Goal: Information Seeking & Learning: Learn about a topic

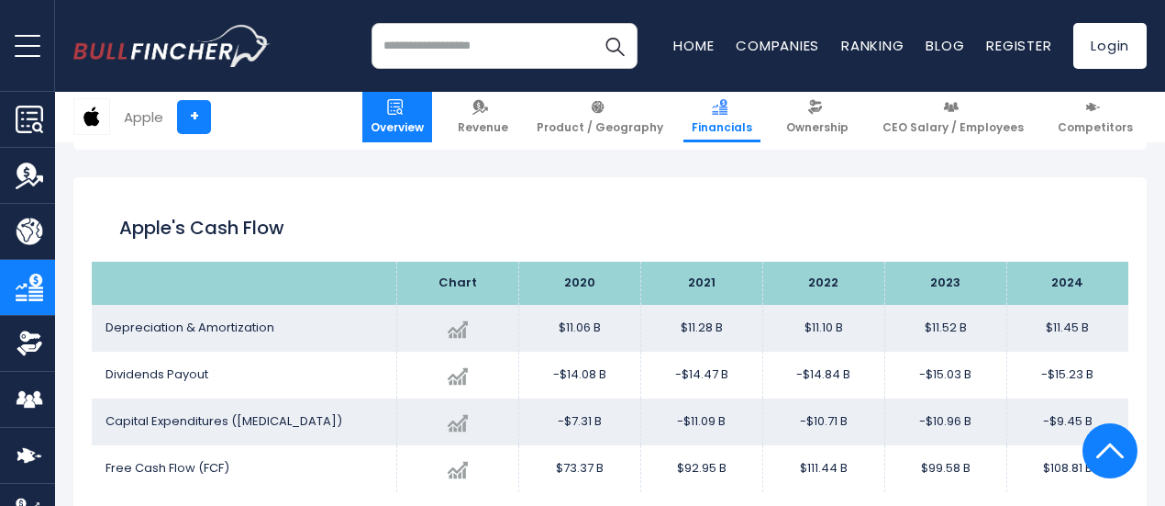
click at [404, 124] on span "Overview" at bounding box center [397, 127] width 53 height 15
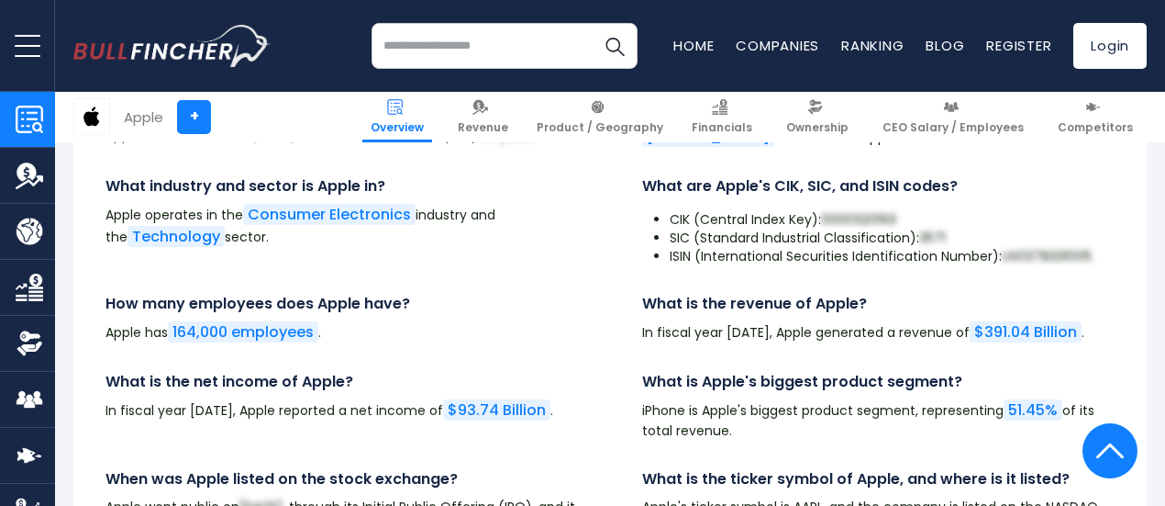
scroll to position [5949, 0]
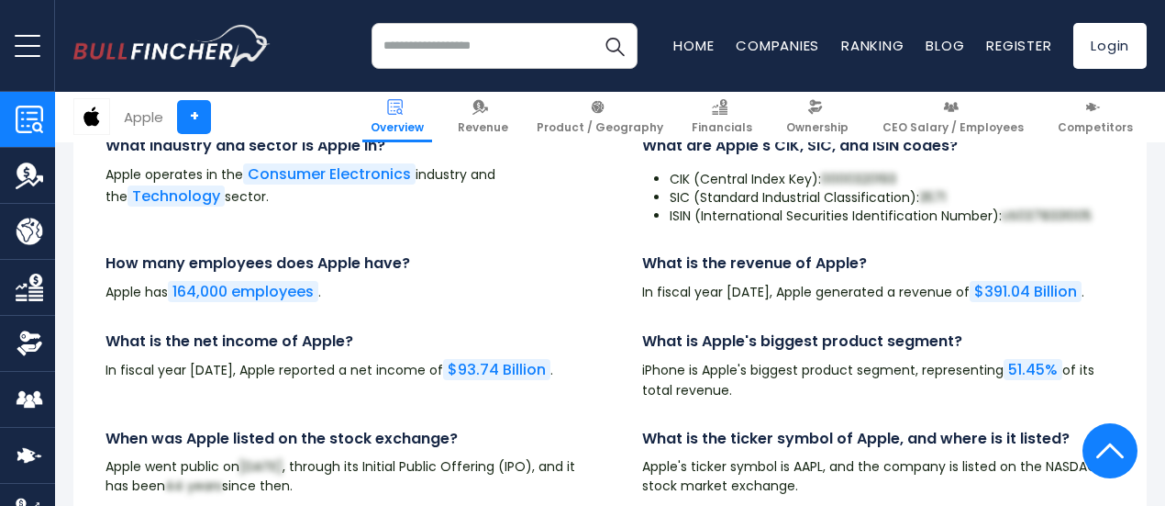
drag, startPoint x: 1169, startPoint y: 19, endPoint x: 1173, endPoint y: 381, distance: 361.5
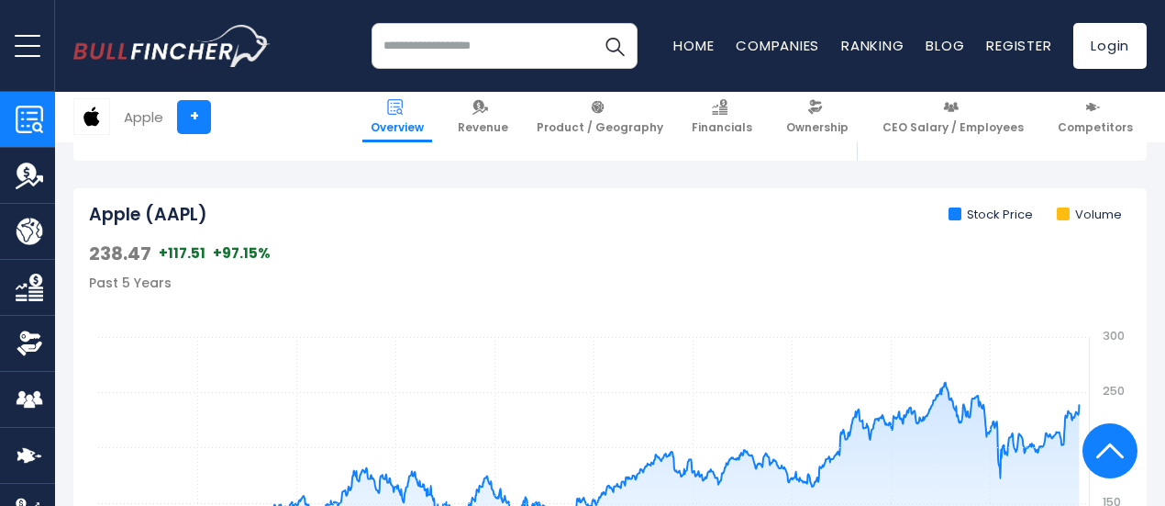
scroll to position [0, 0]
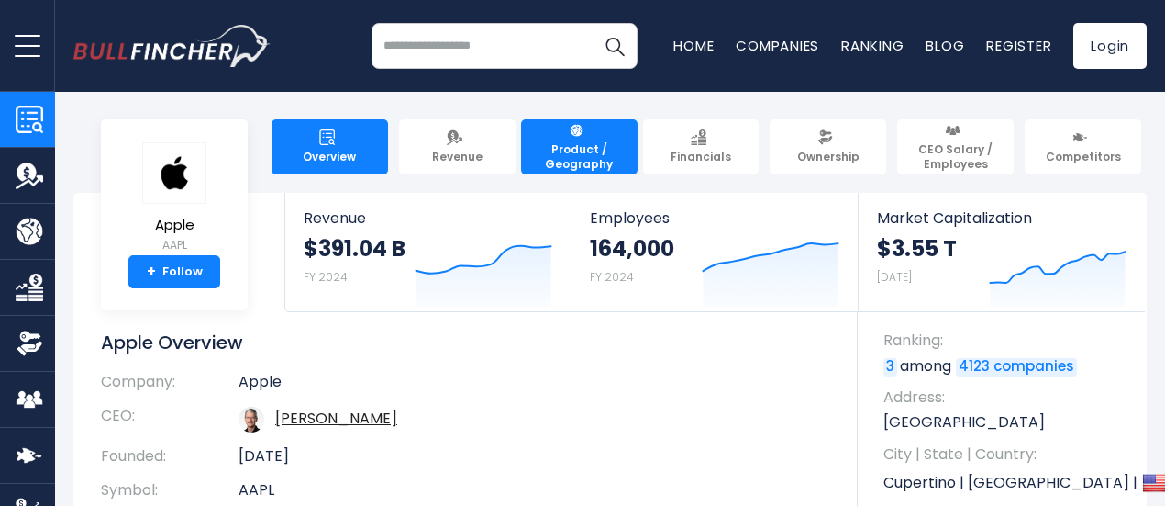
click at [582, 143] on span "Product / Geography" at bounding box center [579, 156] width 100 height 28
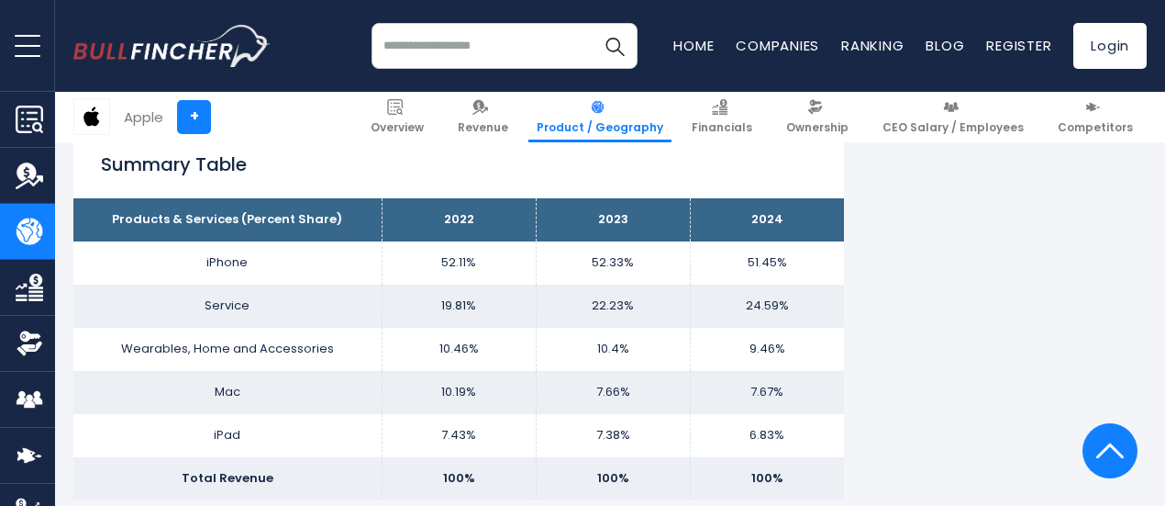
scroll to position [1180, 0]
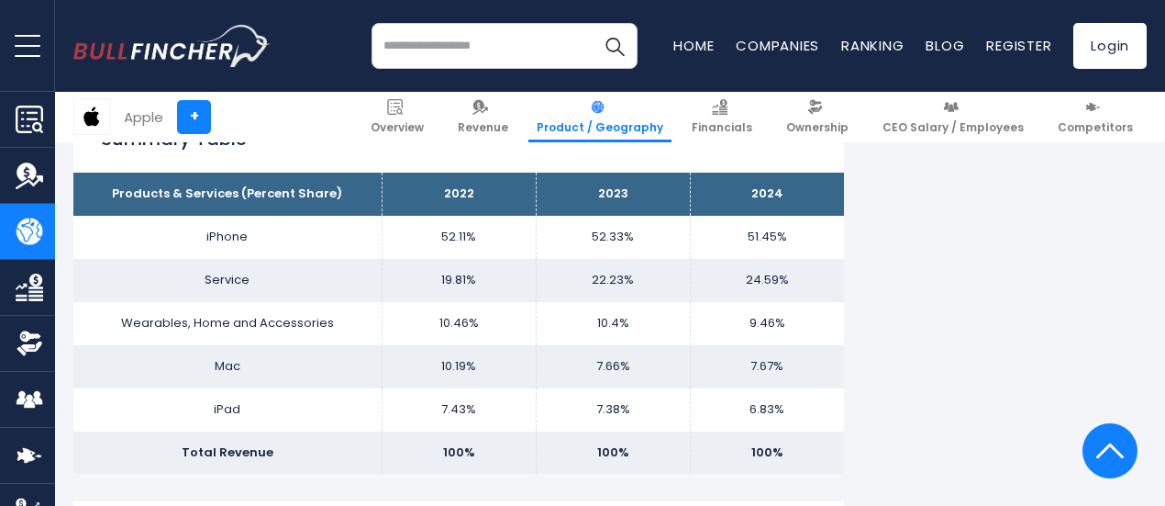
drag, startPoint x: 1167, startPoint y: 45, endPoint x: 1173, endPoint y: 158, distance: 113.0
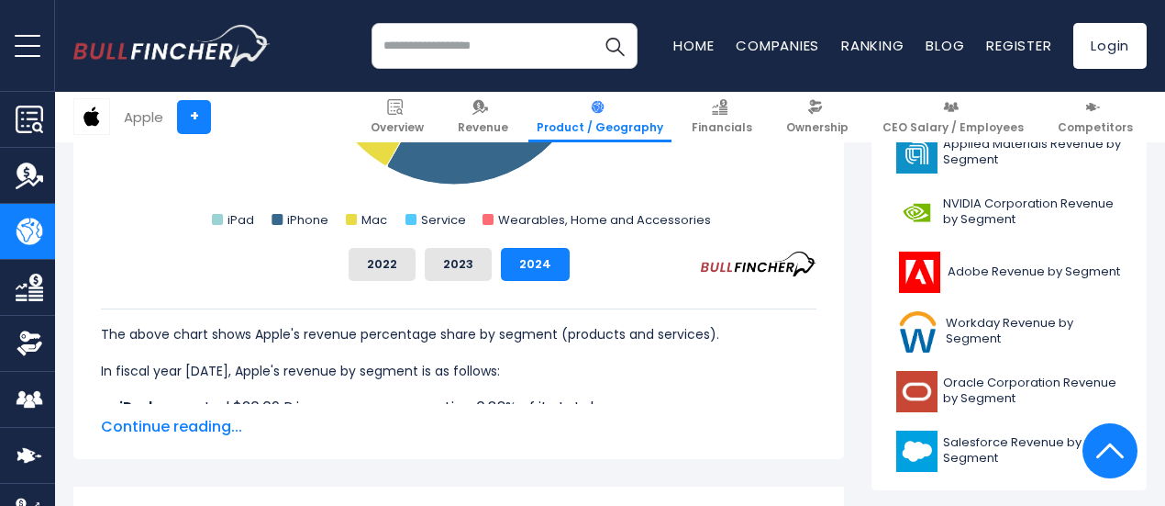
scroll to position [817, 0]
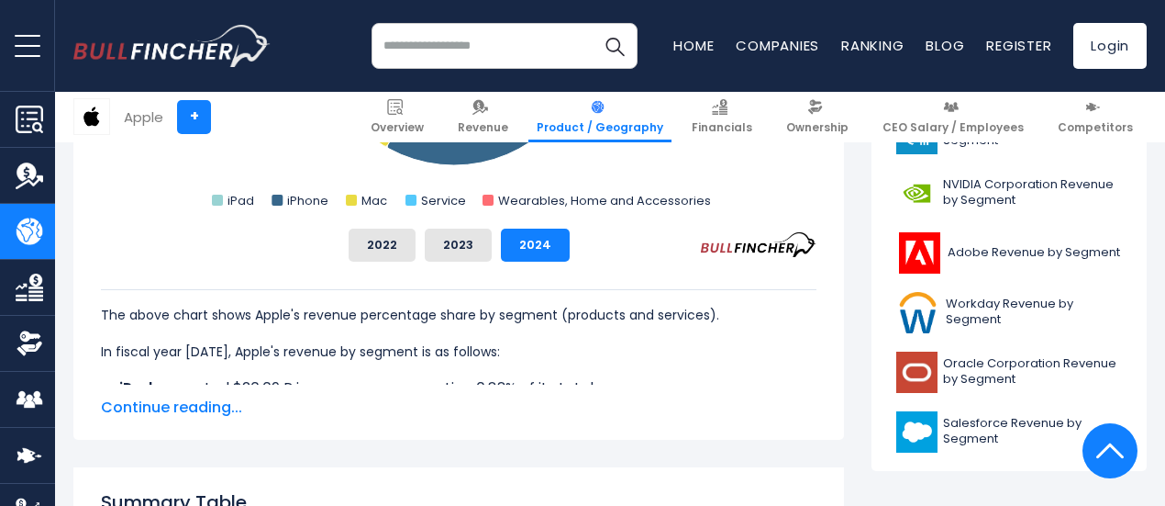
click at [157, 411] on span "Continue reading..." at bounding box center [459, 407] width 716 height 22
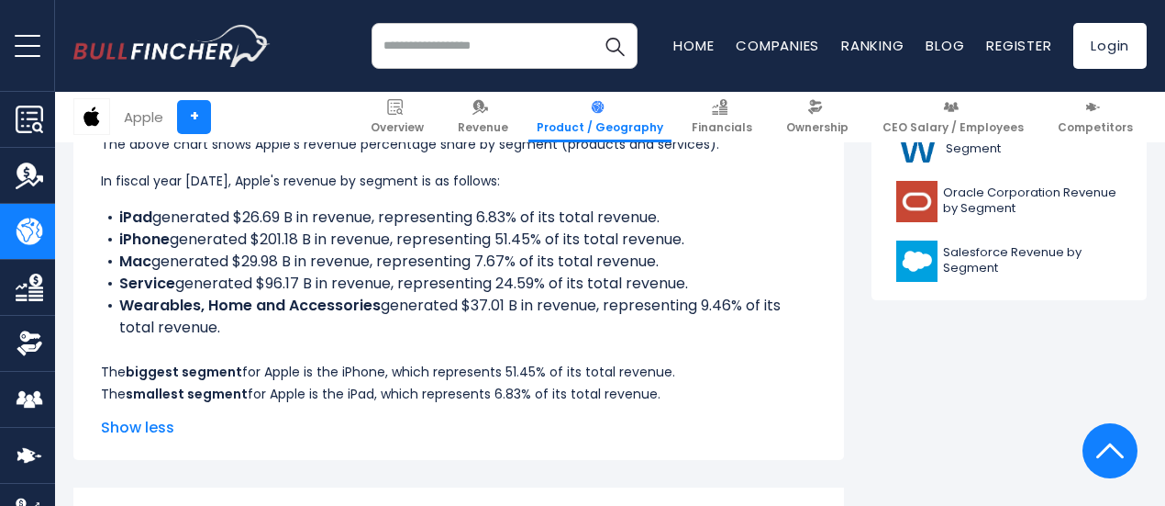
scroll to position [934, 0]
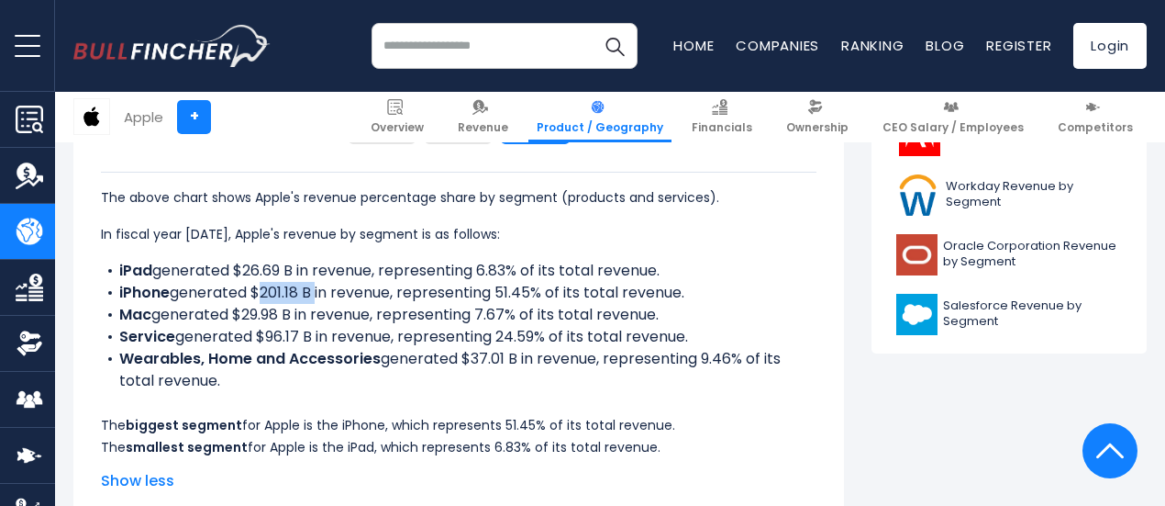
drag, startPoint x: 244, startPoint y: 292, endPoint x: 300, endPoint y: 291, distance: 56.0
click at [300, 291] on li "iPhone generated $201.18 B in revenue, representing 51.45% of its total revenue." at bounding box center [459, 293] width 716 height 22
copy li "$201.18 B"
drag, startPoint x: 224, startPoint y: 269, endPoint x: 282, endPoint y: 267, distance: 57.8
click at [282, 267] on li "iPad generated $26.69 B in revenue, representing 6.83% of its total revenue." at bounding box center [459, 271] width 716 height 22
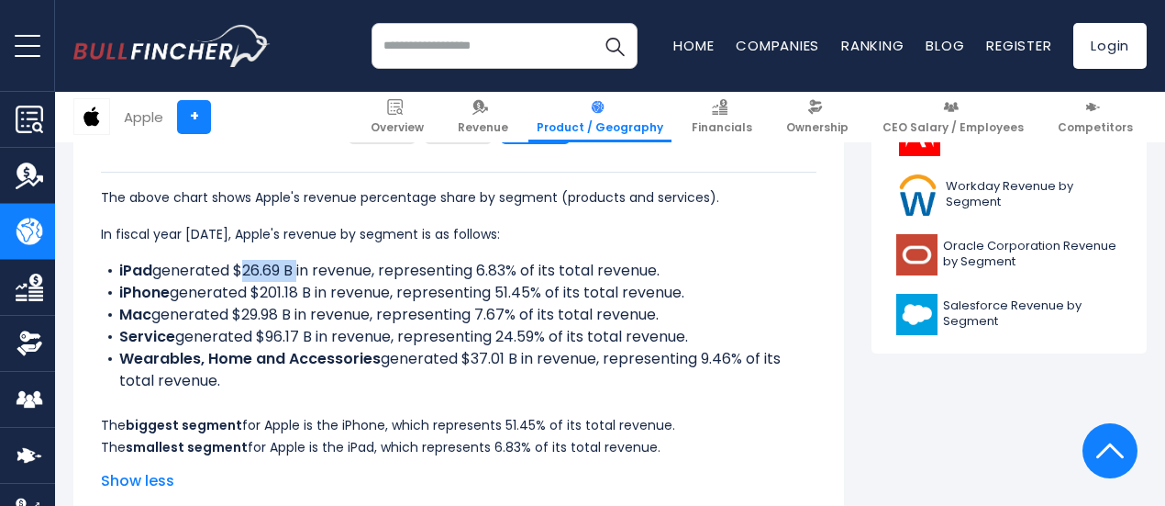
copy li "$26.69 B"
drag, startPoint x: 244, startPoint y: 335, endPoint x: 298, endPoint y: 339, distance: 54.3
click at [298, 339] on li "Service generated $96.17 B in revenue, representing 24.59% of its total revenue." at bounding box center [459, 337] width 716 height 22
copy li "$96.17 B"
drag, startPoint x: 448, startPoint y: 357, endPoint x: 490, endPoint y: 359, distance: 42.2
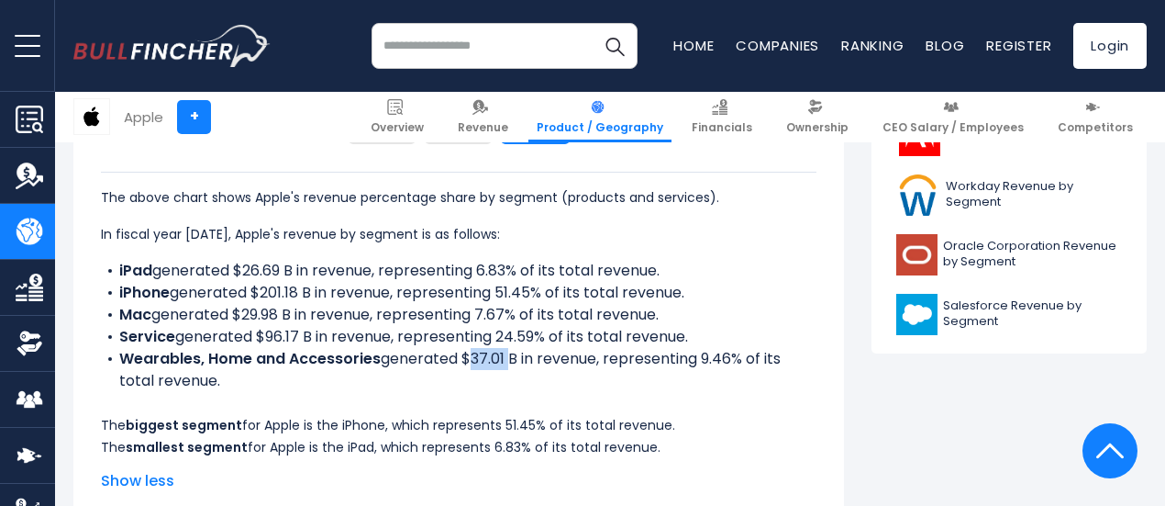
click at [490, 359] on li "Wearables, Home and Accessories generated $37.01 B in revenue, representing 9.4…" at bounding box center [459, 370] width 716 height 44
copy li "$37.01"
drag, startPoint x: 223, startPoint y: 315, endPoint x: 281, endPoint y: 316, distance: 57.8
click at [281, 316] on li "Mac generated $29.98 B in revenue, representing 7.67% of its total revenue." at bounding box center [459, 315] width 716 height 22
copy li "$29.98 B"
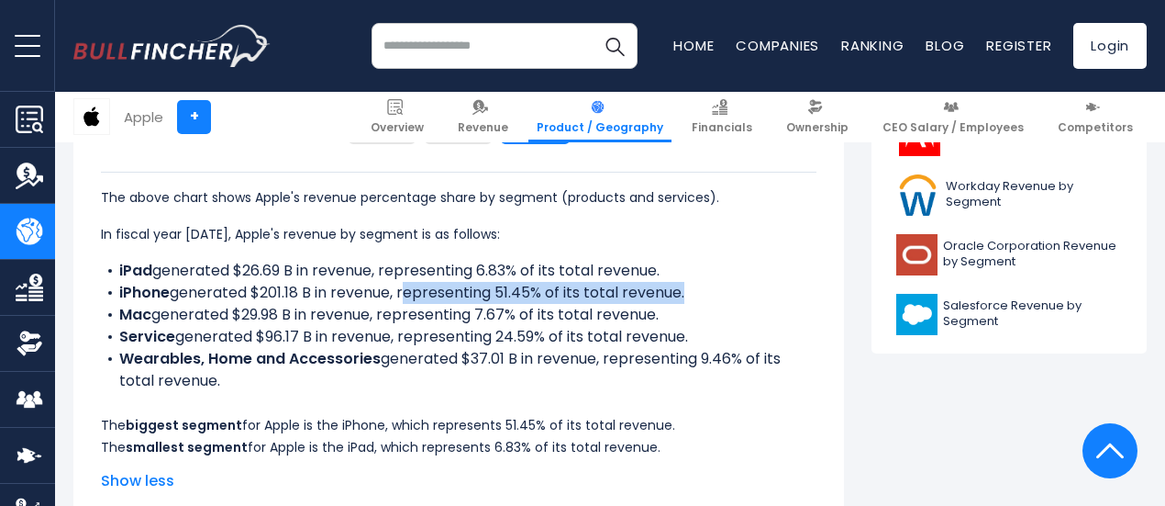
drag, startPoint x: 390, startPoint y: 293, endPoint x: 672, endPoint y: 295, distance: 282.6
click at [672, 295] on li "iPhone generated $201.18 B in revenue, representing 51.45% of its total revenue." at bounding box center [459, 293] width 716 height 22
copy li "representing 51.45% of its total revenue"
click at [525, 293] on li "iPhone generated $201.18 B in revenue, representing 51.45% of its total revenue." at bounding box center [459, 293] width 716 height 22
drag, startPoint x: 391, startPoint y: 291, endPoint x: 673, endPoint y: 295, distance: 282.6
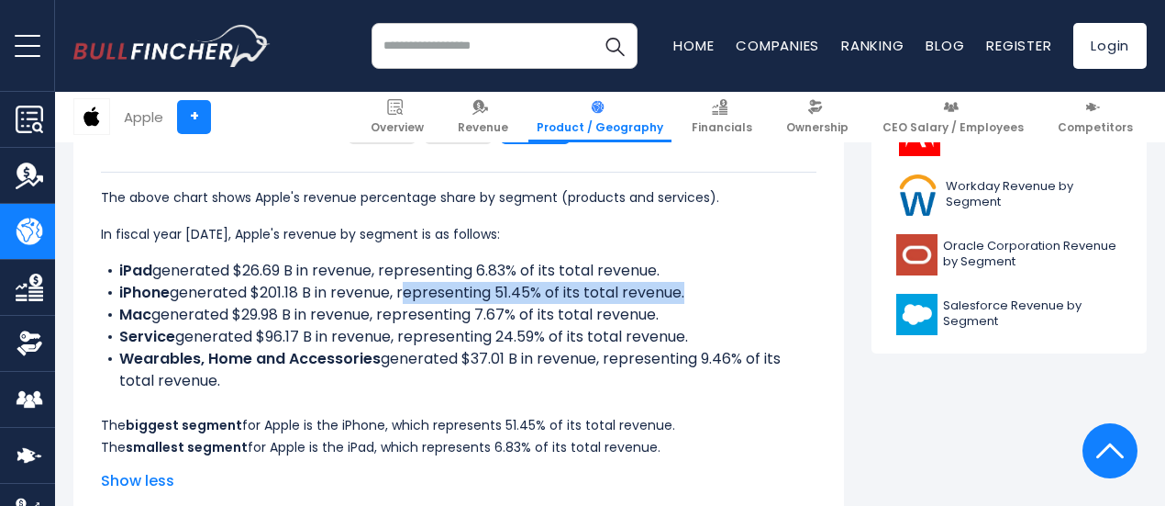
click at [673, 295] on li "iPhone generated $201.18 B in revenue, representing 51.45% of its total revenue." at bounding box center [459, 293] width 716 height 22
copy li "representing 51.45% of its total revenue"
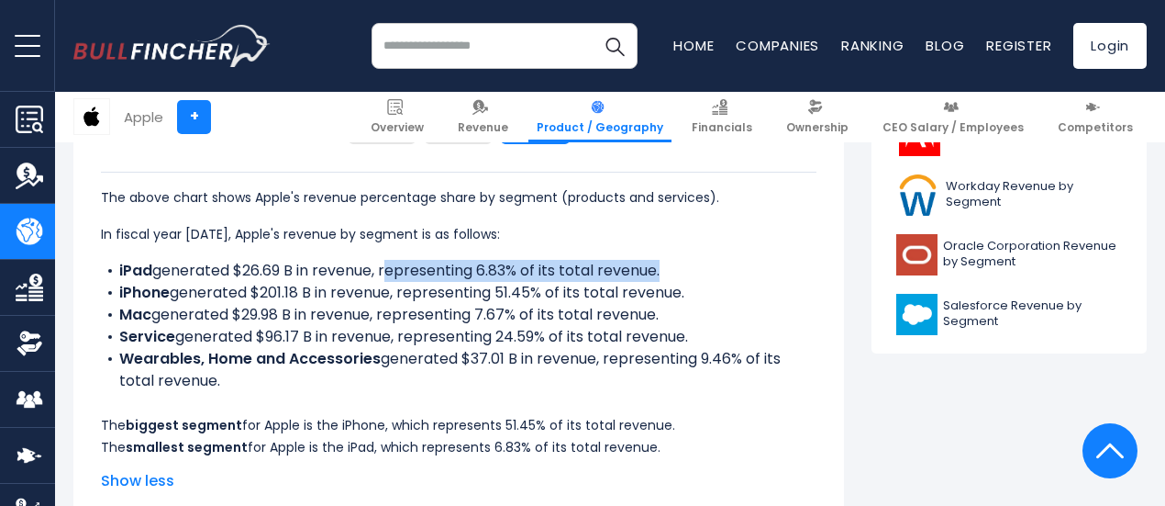
drag, startPoint x: 372, startPoint y: 270, endPoint x: 648, endPoint y: 269, distance: 275.2
click at [648, 269] on li "iPad generated $26.69 B in revenue, representing 6.83% of its total revenue." at bounding box center [459, 271] width 716 height 22
copy li "representing 6.83% of its total revenue"
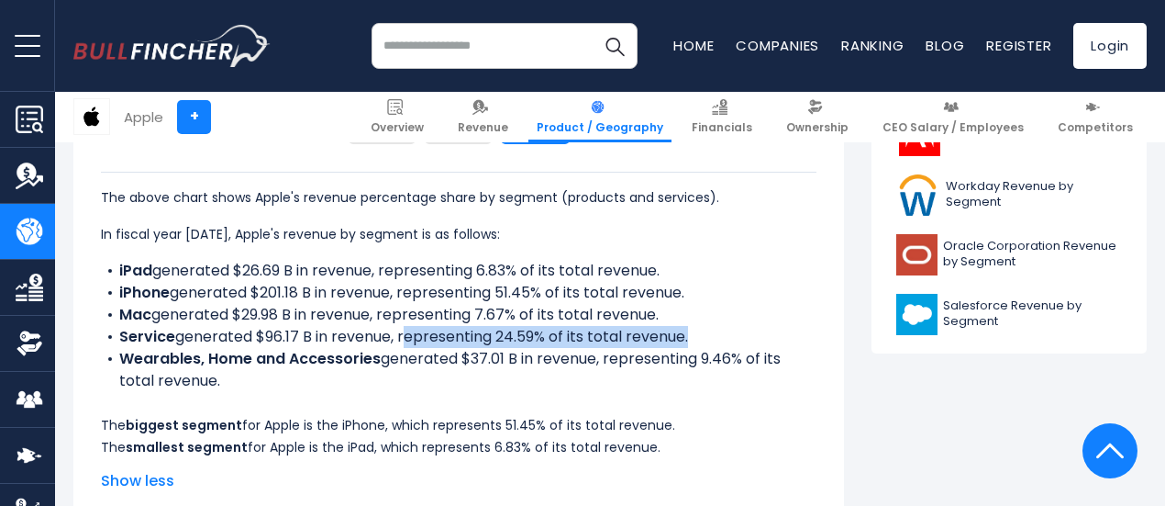
drag, startPoint x: 391, startPoint y: 337, endPoint x: 674, endPoint y: 331, distance: 283.5
click at [674, 331] on li "Service generated $96.17 B in revenue, representing 24.59% of its total revenue." at bounding box center [459, 337] width 716 height 22
copy li "representing 24.59% of its total revenue"
drag, startPoint x: 595, startPoint y: 359, endPoint x: 599, endPoint y: 370, distance: 11.9
click at [599, 370] on li "Wearables, Home and Accessories generated $37.01 B in revenue, representing 9.4…" at bounding box center [459, 370] width 716 height 44
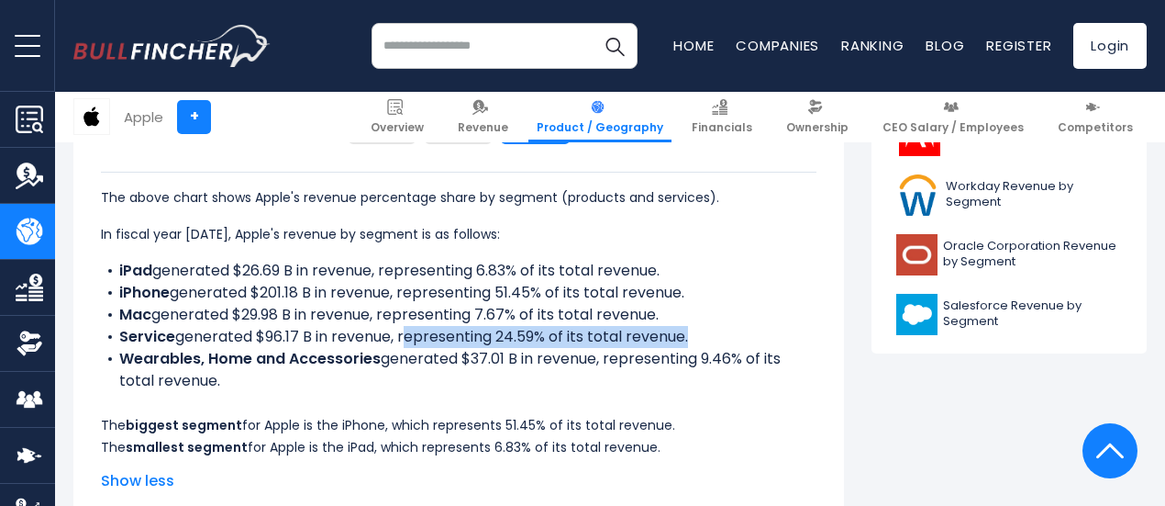
copy li "representing 9.46% of its total revenue."
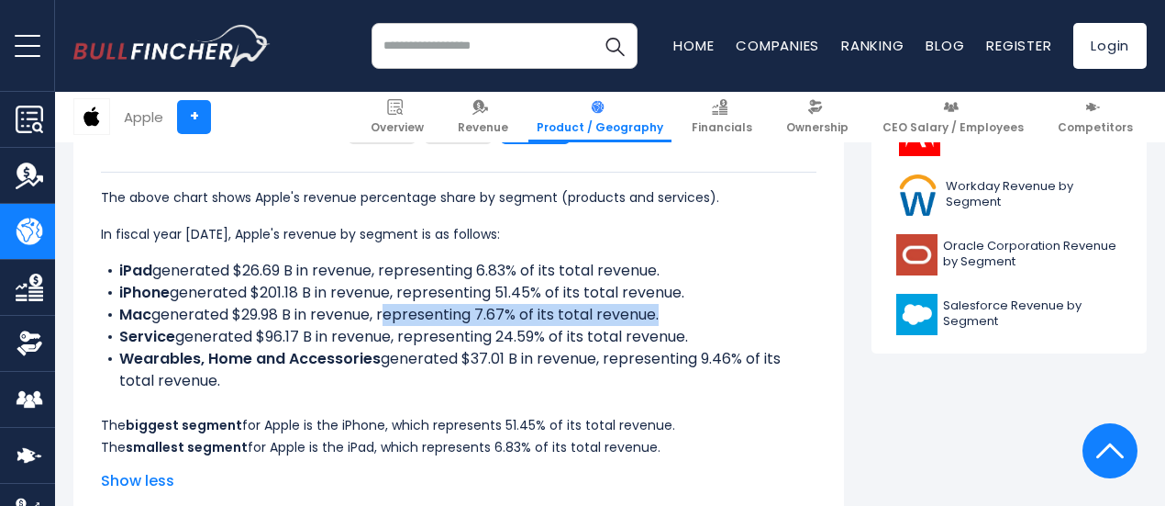
drag, startPoint x: 372, startPoint y: 317, endPoint x: 645, endPoint y: 317, distance: 273.4
click at [645, 317] on li "Mac generated $29.98 B in revenue, representing 7.67% of its total revenue." at bounding box center [459, 315] width 716 height 22
drag, startPoint x: 84, startPoint y: 421, endPoint x: 726, endPoint y: 447, distance: 641.8
click at [726, 447] on div "Apple's Revenue Share by Segment Created with Highcharts 12.1.2 Chart context m…" at bounding box center [458, 110] width 771 height 805
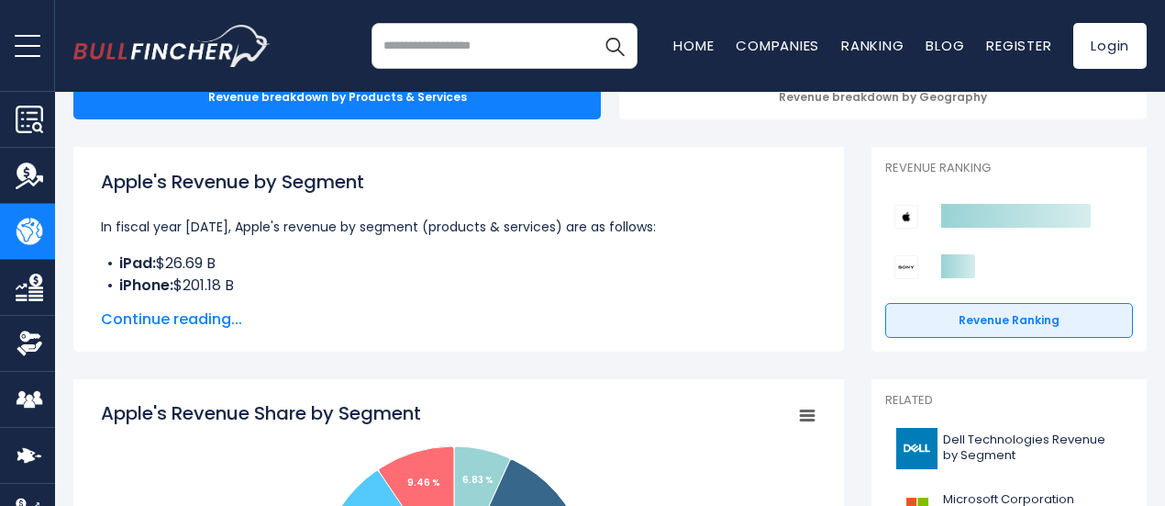
scroll to position [0, 0]
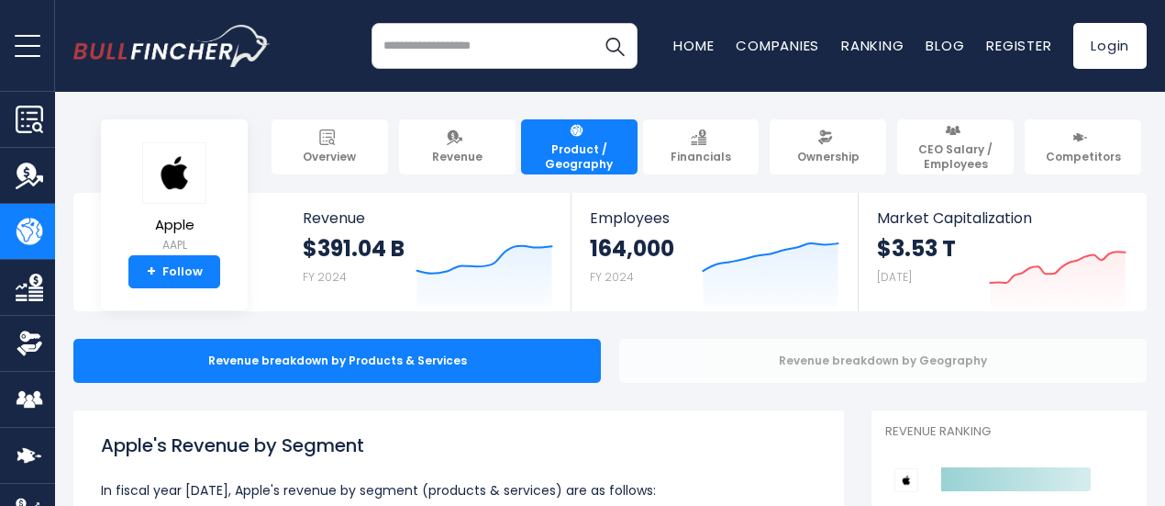
click at [818, 357] on div "Revenue breakdown by Geography" at bounding box center [883, 361] width 528 height 44
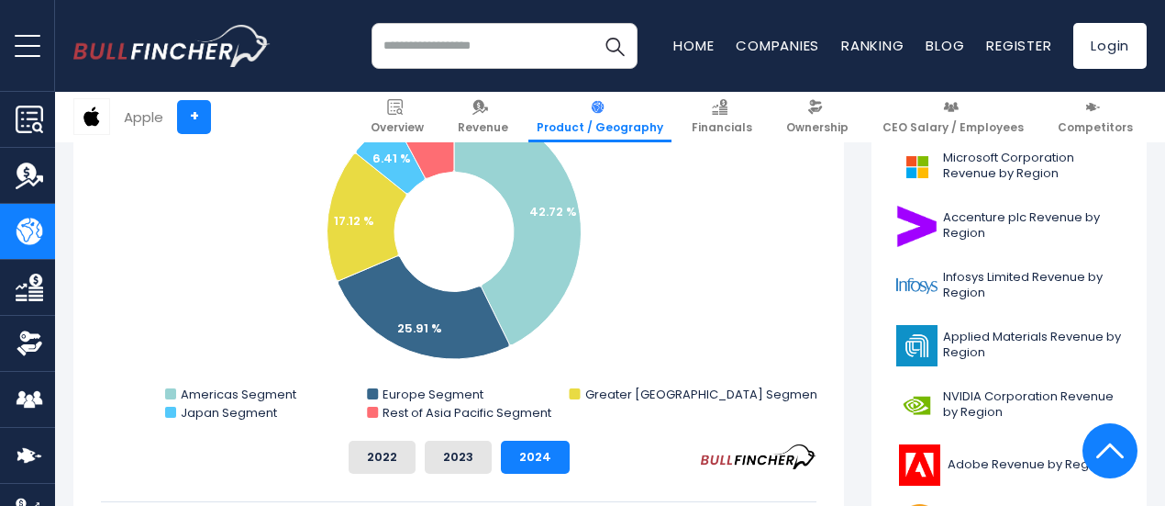
scroll to position [580, 0]
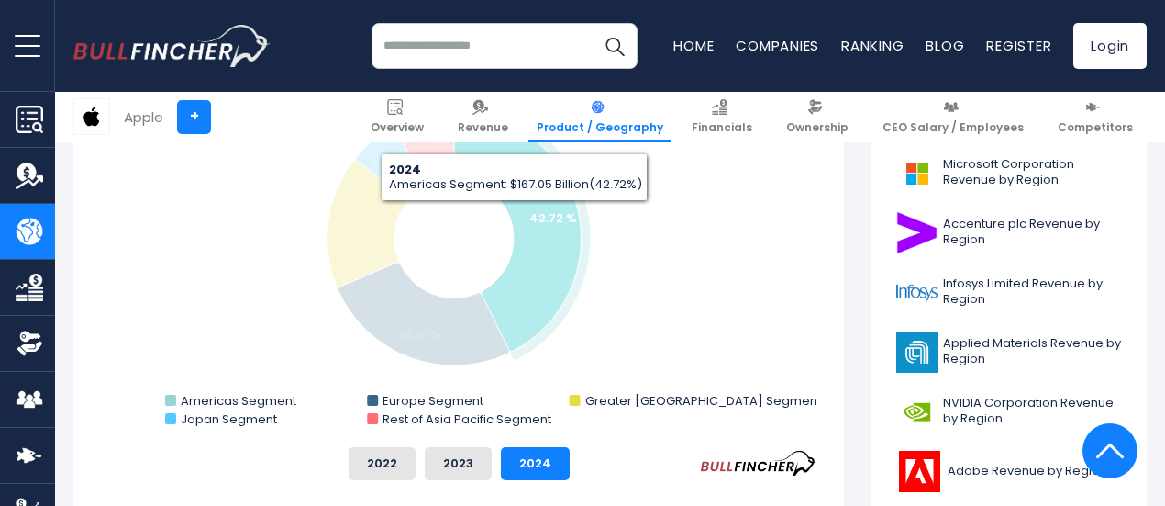
drag, startPoint x: 500, startPoint y: 214, endPoint x: 1150, endPoint y: 187, distance: 651.0
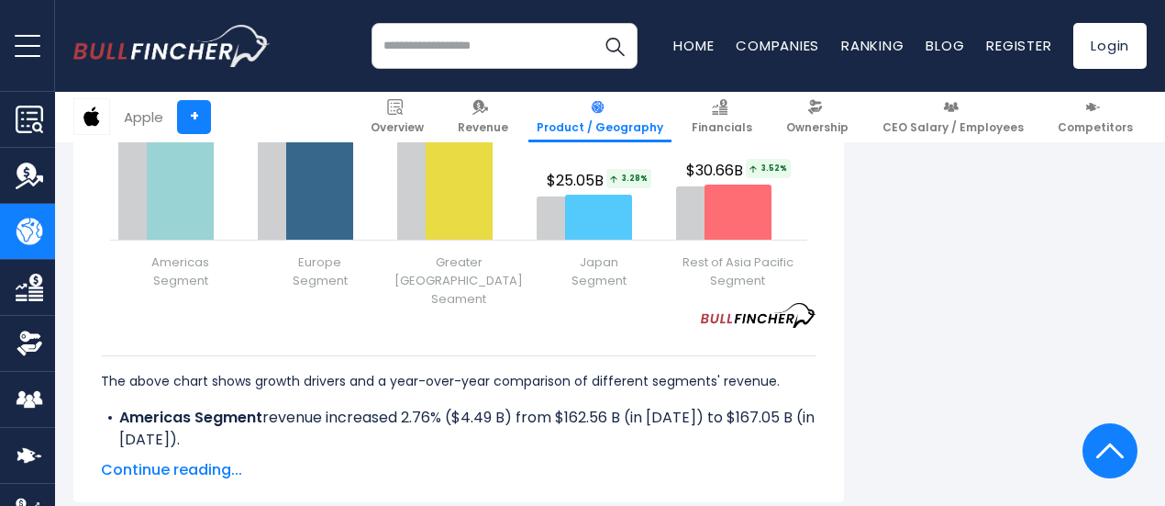
scroll to position [2579, 0]
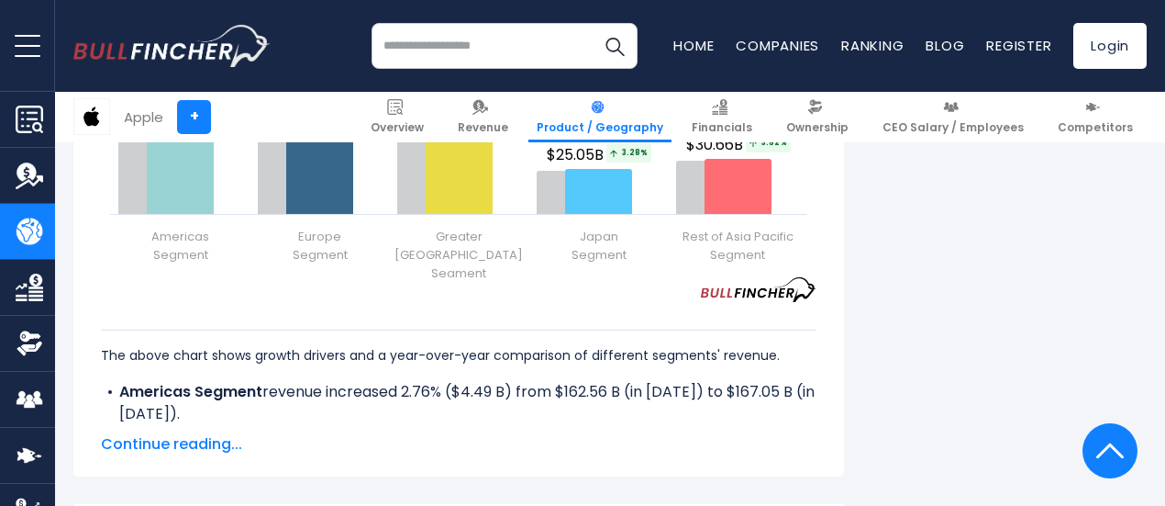
click at [176, 433] on span "Continue reading..." at bounding box center [459, 444] width 716 height 22
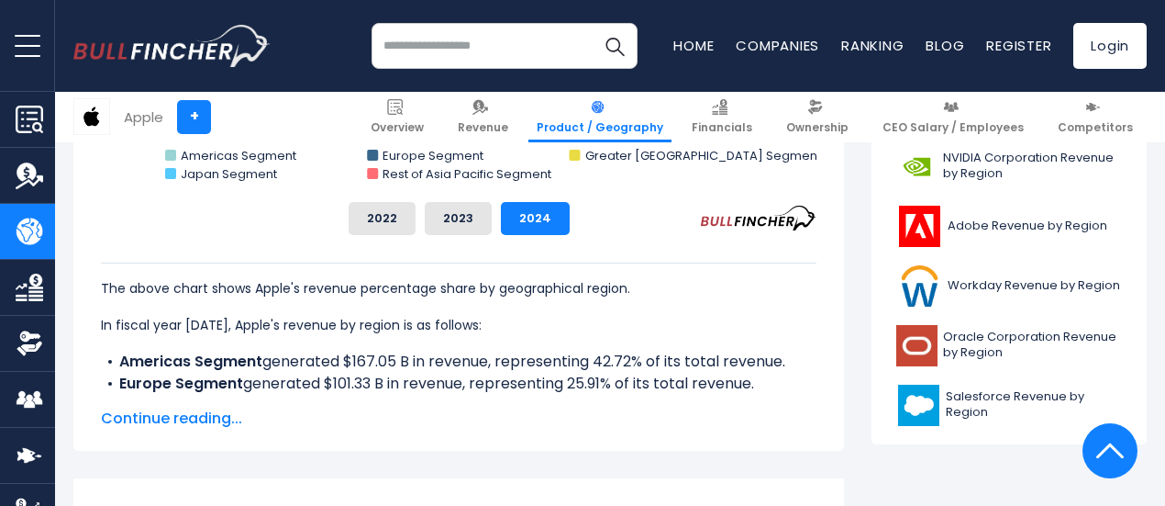
scroll to position [872, 0]
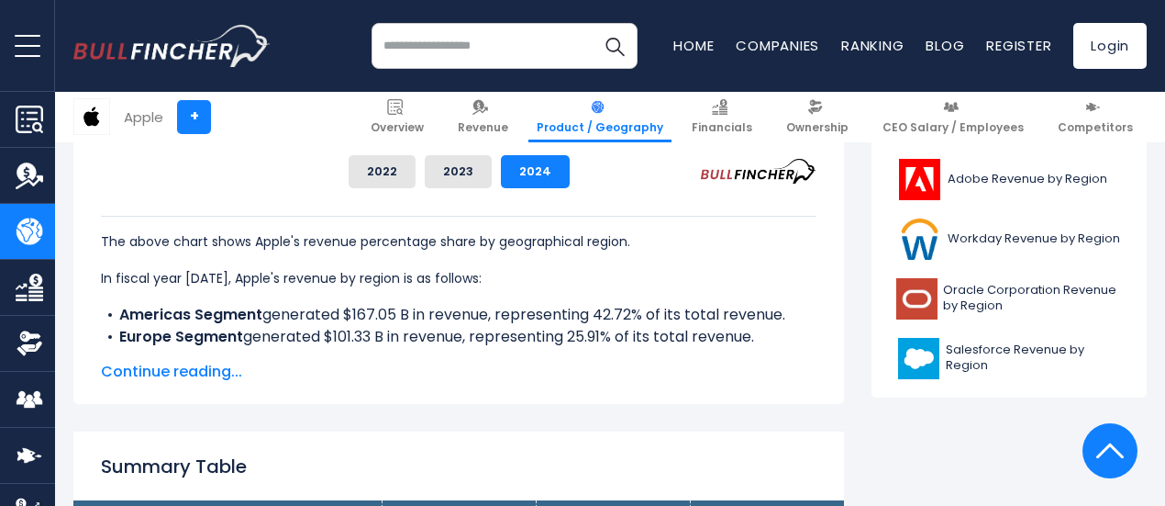
click at [148, 366] on span "Continue reading..." at bounding box center [459, 372] width 716 height 22
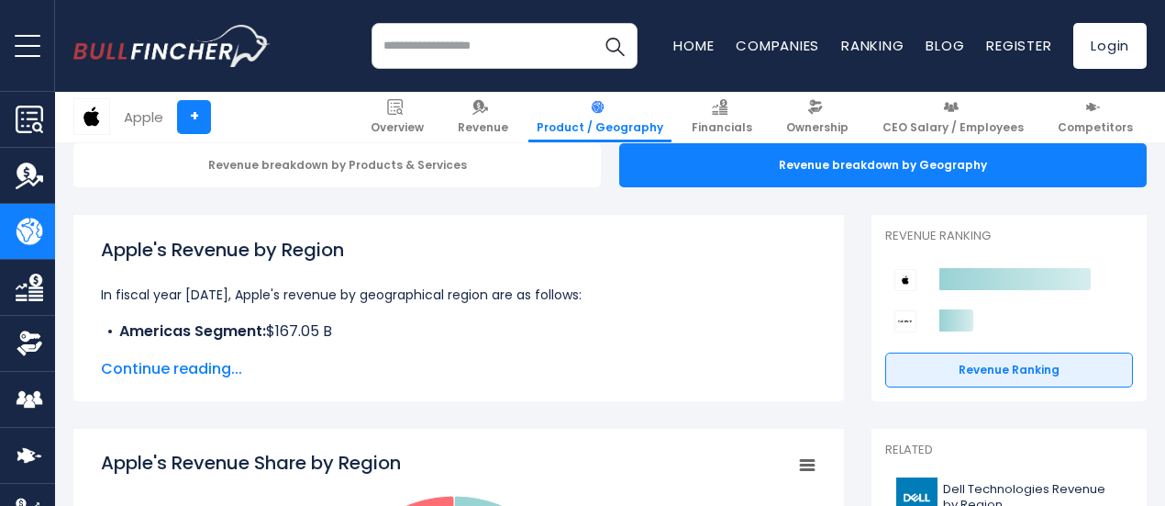
scroll to position [147, 0]
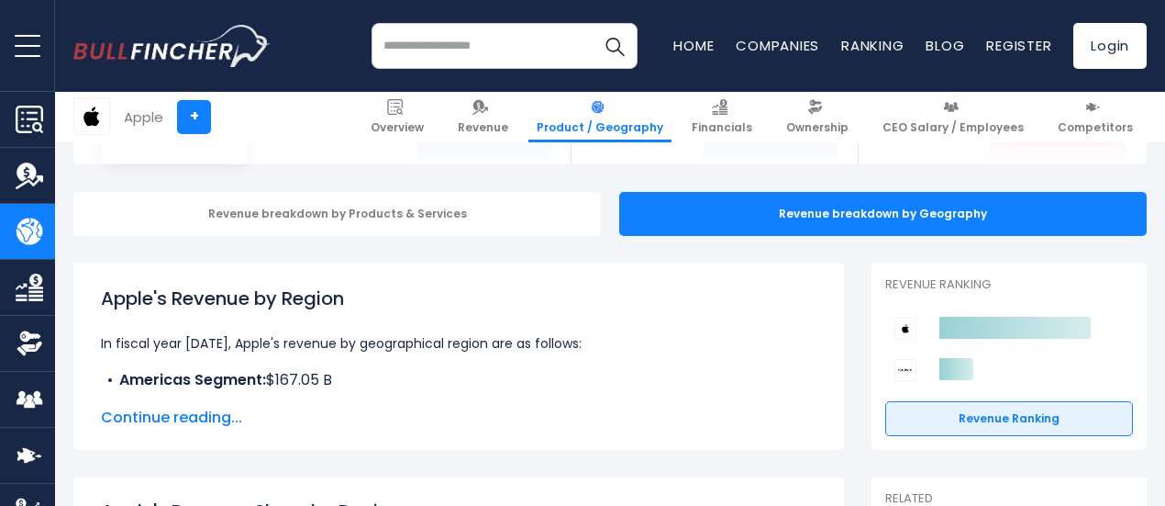
click at [183, 414] on span "Continue reading..." at bounding box center [459, 417] width 716 height 22
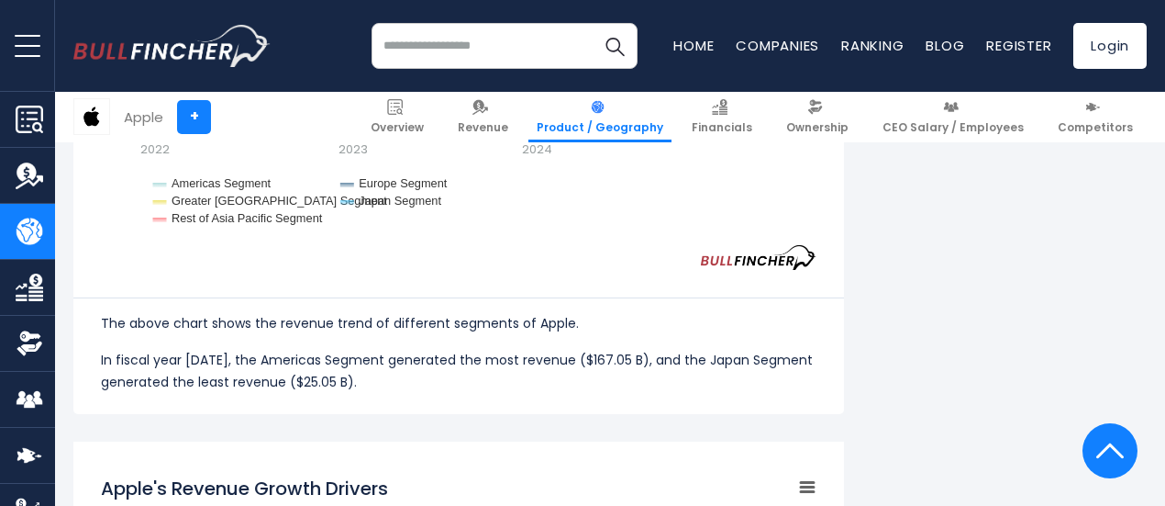
scroll to position [2354, 0]
